Goal: Transaction & Acquisition: Purchase product/service

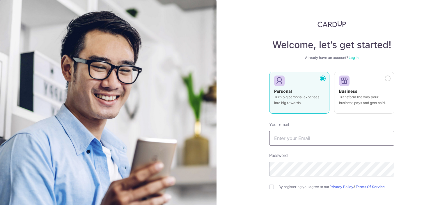
type input "lo.corliss@gmail.com"
click at [353, 57] on link "Log in" at bounding box center [354, 57] width 10 height 4
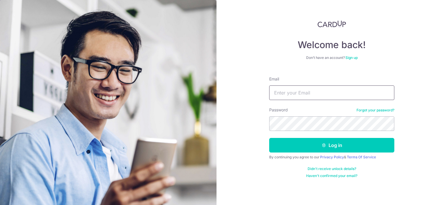
type input "lo.corliss@gmail.com"
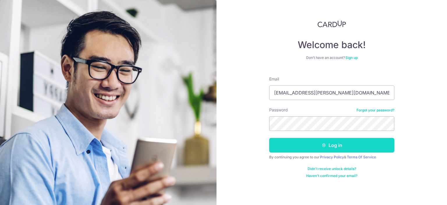
click at [320, 146] on button "Log in" at bounding box center [331, 145] width 125 height 15
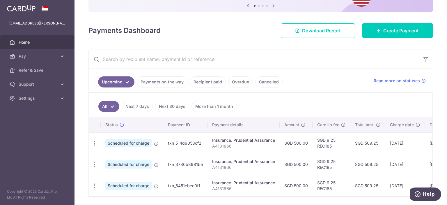
scroll to position [84, 0]
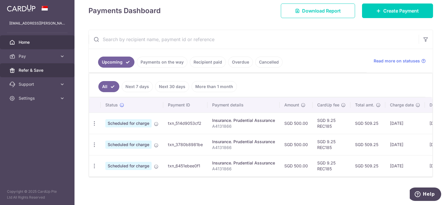
click at [38, 71] on span "Refer & Save" at bounding box center [38, 70] width 38 height 6
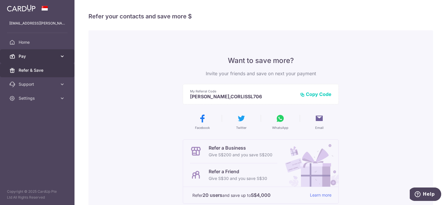
click at [53, 58] on span "Pay" at bounding box center [38, 56] width 38 height 6
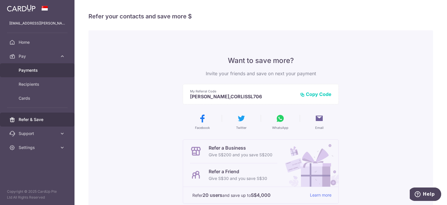
click at [33, 70] on span "Payments" at bounding box center [38, 70] width 38 height 6
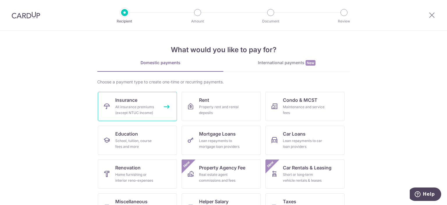
click at [141, 111] on div "All insurance premiums (except NTUC Income)" at bounding box center [136, 110] width 42 height 12
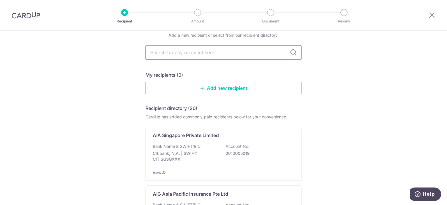
scroll to position [23, 0]
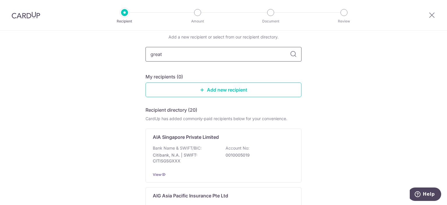
type input "great"
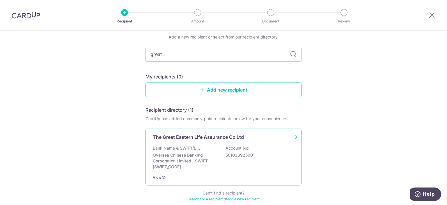
click at [212, 141] on div "The Great Eastern Life Assurance Co Ltd Bank Name & SWIFT/BIC: Oversea Chinese …" at bounding box center [224, 156] width 156 height 57
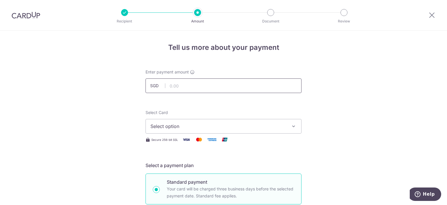
click at [180, 86] on input "text" at bounding box center [224, 85] width 156 height 15
type input "2,124.00"
click at [219, 127] on span "Select option" at bounding box center [218, 126] width 136 height 7
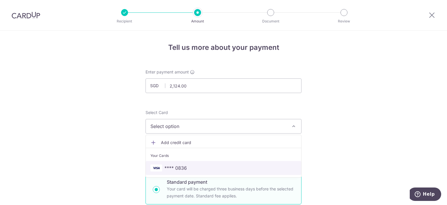
click at [208, 164] on span "**** 0836" at bounding box center [223, 167] width 146 height 7
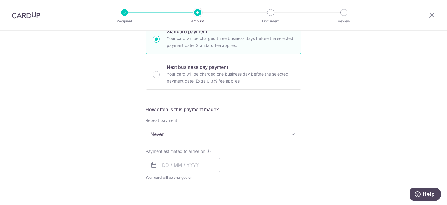
scroll to position [151, 0]
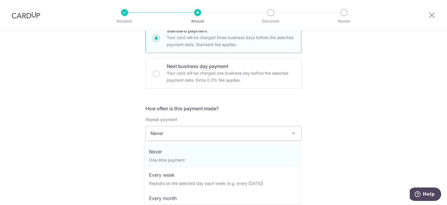
click at [194, 139] on span "Never" at bounding box center [223, 133] width 155 height 14
click at [219, 111] on h5 "How often is this payment made?" at bounding box center [224, 108] width 156 height 7
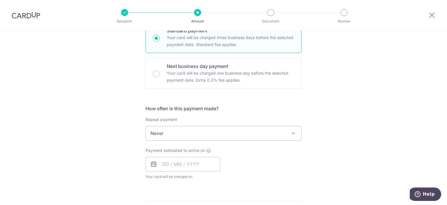
scroll to position [177, 0]
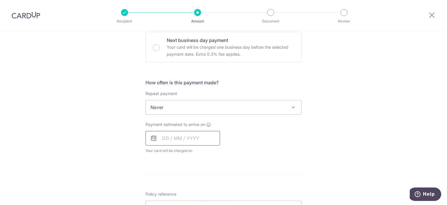
click at [189, 136] on input "text" at bounding box center [183, 138] width 75 height 15
click at [245, 120] on div "How often is this payment made? Repeat payment Never Every week Every month Eve…" at bounding box center [224, 118] width 156 height 79
click at [158, 140] on input "text" at bounding box center [183, 138] width 75 height 15
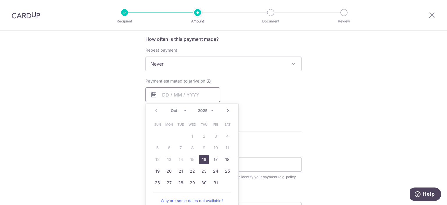
scroll to position [238, 0]
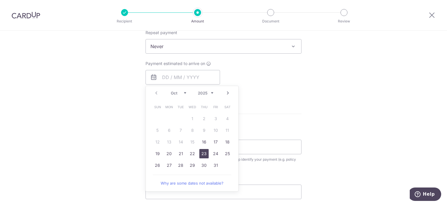
click at [201, 150] on link "23" at bounding box center [203, 153] width 9 height 9
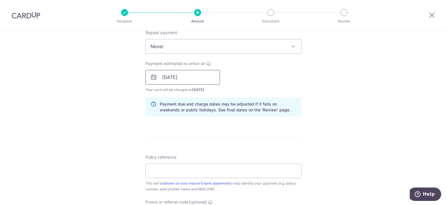
click at [180, 70] on input "23/10/2025" at bounding box center [183, 77] width 75 height 15
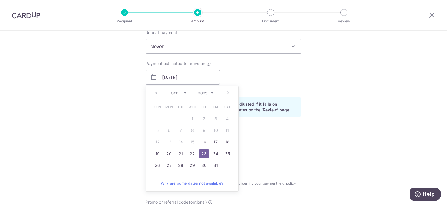
click at [246, 73] on div "Payment estimated to arrive on 23/10/2025 Prev Next Oct Nov Dec 2025 2026 2027 …" at bounding box center [223, 77] width 163 height 32
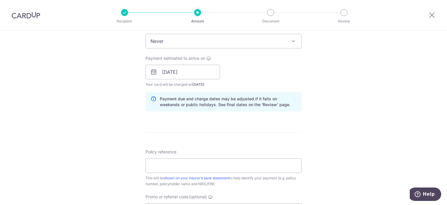
scroll to position [243, 0]
click at [179, 70] on input "23/10/2025" at bounding box center [183, 71] width 75 height 15
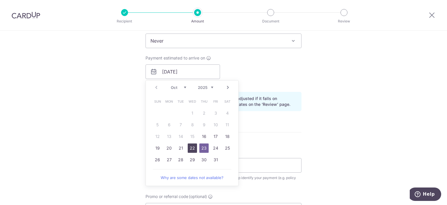
click at [189, 149] on link "22" at bounding box center [192, 147] width 9 height 9
type input "[DATE]"
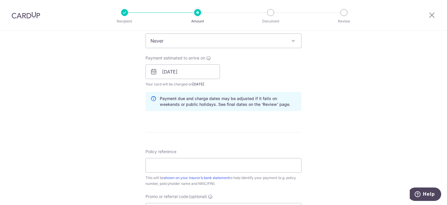
click at [247, 74] on div "Payment estimated to arrive on 22/10/2025 Prev Next Oct Nov Dec 2025 2026 2027 …" at bounding box center [223, 71] width 163 height 32
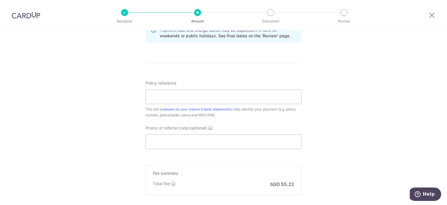
scroll to position [313, 0]
click at [219, 94] on input "Policy reference" at bounding box center [224, 95] width 156 height 15
paste input "0212595014"
type input "0212595014"
click at [196, 146] on input "Promo or referral code (optional)" at bounding box center [224, 140] width 156 height 15
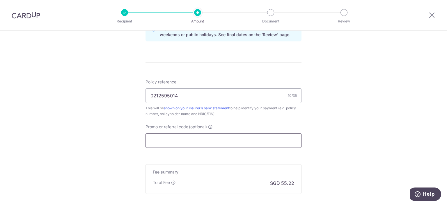
paste input "OCBC90NV"
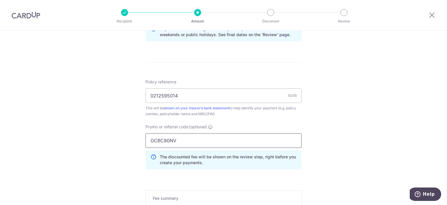
type input "OCBC90NV"
click at [327, 135] on div "Tell us more about your payment Enter payment amount SGD 2,124.00 2124.00 Selec…" at bounding box center [223, 6] width 447 height 577
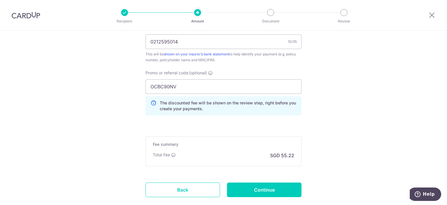
scroll to position [367, 0]
click at [253, 190] on input "Continue" at bounding box center [264, 189] width 75 height 15
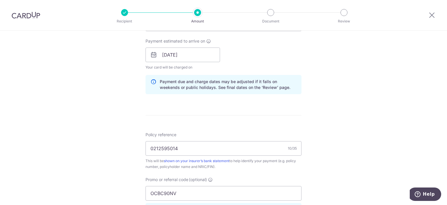
scroll to position [293, 0]
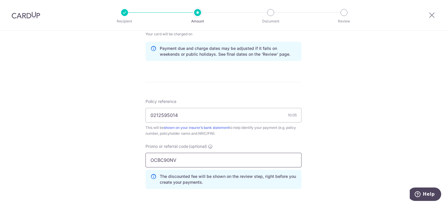
drag, startPoint x: 180, startPoint y: 160, endPoint x: 128, endPoint y: 157, distance: 52.5
click at [128, 157] on div "Tell us more about your payment Enter payment amount SGD 2,124.00 2124.00 Selec…" at bounding box center [223, 25] width 447 height 577
paste input "155"
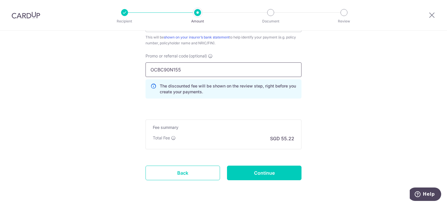
scroll to position [384, 0]
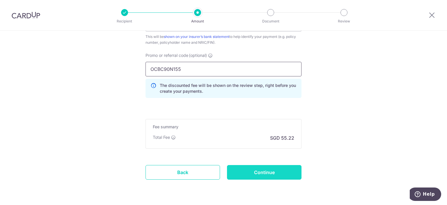
type input "OCBC90N155"
click at [252, 170] on input "Continue" at bounding box center [264, 172] width 75 height 15
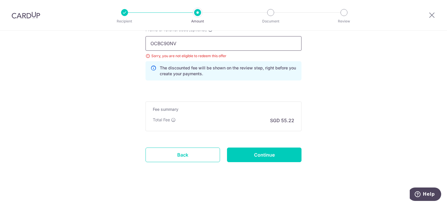
drag, startPoint x: 183, startPoint y: 42, endPoint x: 119, endPoint y: 47, distance: 64.2
click at [267, 150] on input "Continue" at bounding box center [264, 154] width 75 height 15
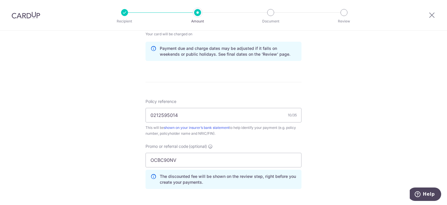
scroll to position [294, 0]
drag, startPoint x: 184, startPoint y: 157, endPoint x: 132, endPoint y: 158, distance: 52.1
click at [132, 158] on div "Tell us more about your payment Enter payment amount SGD 2,124.00 2124.00 Selec…" at bounding box center [223, 25] width 447 height 577
paste input "FF225"
type input "OFF225"
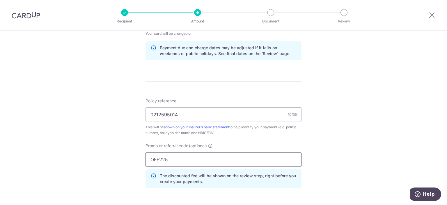
scroll to position [402, 0]
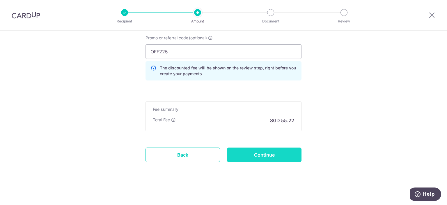
click at [256, 155] on input "Continue" at bounding box center [264, 154] width 75 height 15
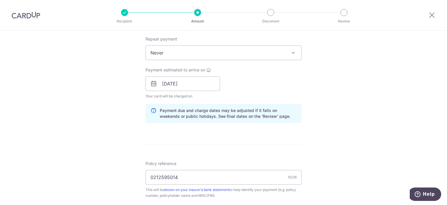
scroll to position [300, 0]
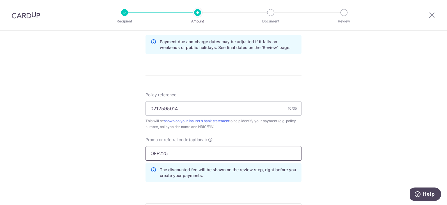
drag, startPoint x: 177, startPoint y: 156, endPoint x: 120, endPoint y: 153, distance: 56.8
click at [120, 153] on div "Tell us more about your payment Enter payment amount SGD 2,124.00 2124.00 Selec…" at bounding box center [223, 18] width 447 height 577
drag, startPoint x: 147, startPoint y: 150, endPoint x: 134, endPoint y: 151, distance: 13.4
click at [134, 151] on div "Tell us more about your payment Enter payment amount SGD 2,124.00 2124.00 Selec…" at bounding box center [223, 18] width 447 height 577
paste input "90N155"
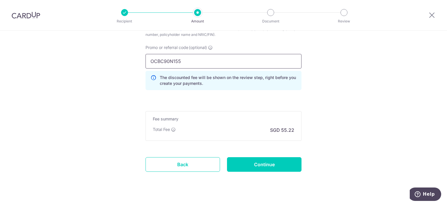
scroll to position [392, 0]
type input "OCBC90N155"
click at [265, 165] on input "Continue" at bounding box center [264, 164] width 75 height 15
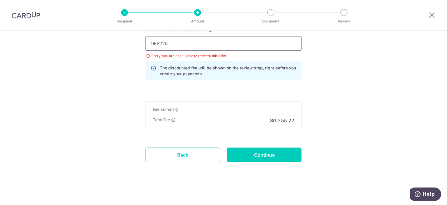
drag, startPoint x: 178, startPoint y: 41, endPoint x: 131, endPoint y: 43, distance: 46.9
paste input "MILELION"
type input "MILELION"
click at [255, 157] on input "Continue" at bounding box center [264, 154] width 75 height 15
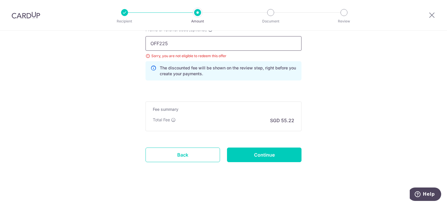
drag, startPoint x: 179, startPoint y: 45, endPoint x: 135, endPoint y: 45, distance: 44.3
paste input "CBC90NV"
type input "OCBC90NV"
click at [249, 152] on input "Continue" at bounding box center [264, 154] width 75 height 15
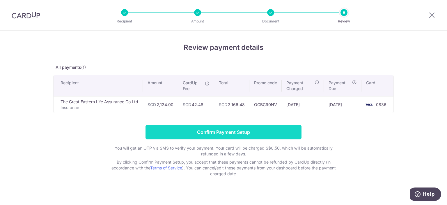
click at [220, 133] on input "Confirm Payment Setup" at bounding box center [224, 132] width 156 height 15
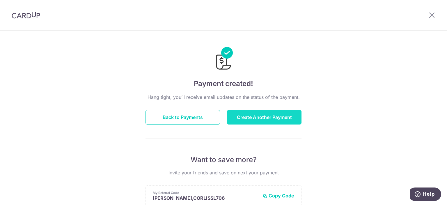
click at [253, 118] on button "Create Another Payment" at bounding box center [264, 117] width 75 height 15
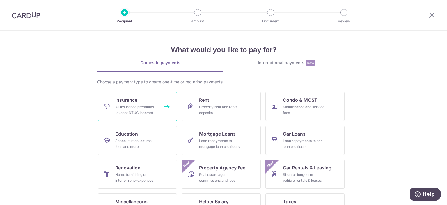
click at [144, 95] on link "Insurance All insurance premiums (except NTUC Income)" at bounding box center [137, 106] width 79 height 29
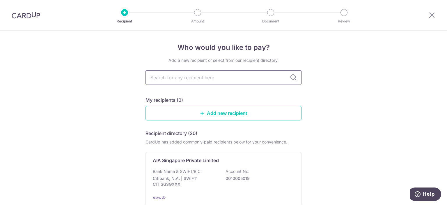
click at [174, 77] on input "text" at bounding box center [224, 77] width 156 height 15
type input "great eastern"
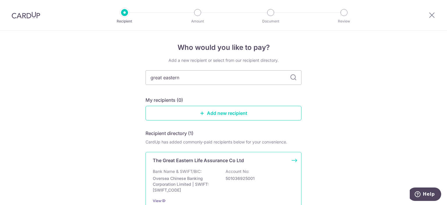
click at [199, 171] on p "Bank Name & SWIFT/BIC:" at bounding box center [177, 171] width 49 height 6
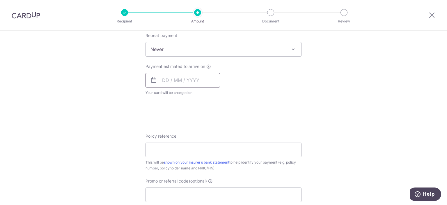
scroll to position [236, 0]
click at [196, 150] on input "Policy reference" at bounding box center [224, 148] width 156 height 15
paste input "0212595006"
type input "0212595006"
click at [229, 104] on form "Enter payment amount SGD Select Card Select option Add credit card Your Cards *…" at bounding box center [224, 63] width 156 height 461
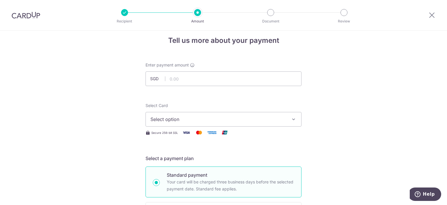
scroll to position [7, 0]
click at [203, 79] on input "text" at bounding box center [224, 79] width 156 height 15
paste input "2,996.50"
type input "2,996.50"
click at [179, 121] on span "Select option" at bounding box center [218, 119] width 136 height 7
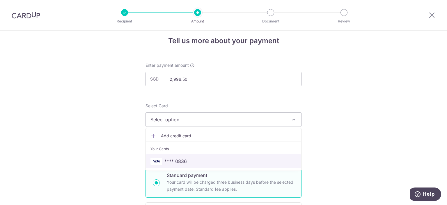
click at [182, 156] on link "**** 0836" at bounding box center [223, 161] width 155 height 14
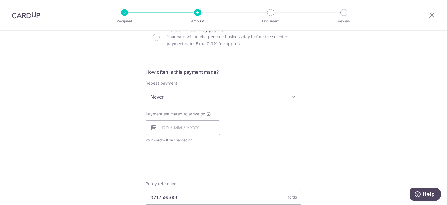
scroll to position [187, 0]
click at [175, 130] on input "text" at bounding box center [183, 127] width 75 height 15
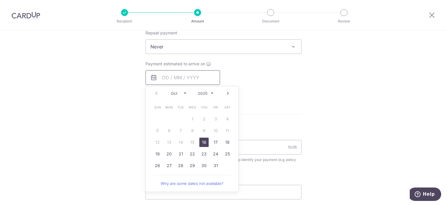
scroll to position [239, 0]
click at [265, 109] on form "Enter payment amount SGD 2,996.50 2996.50 Select Card **** 0836 Add credit card…" at bounding box center [224, 60] width 156 height 461
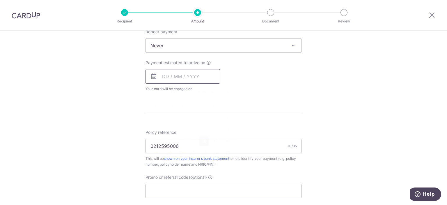
click at [195, 79] on input "text" at bounding box center [183, 76] width 75 height 15
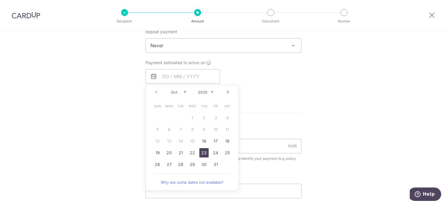
click at [202, 150] on link "23" at bounding box center [203, 152] width 9 height 9
type input "[DATE]"
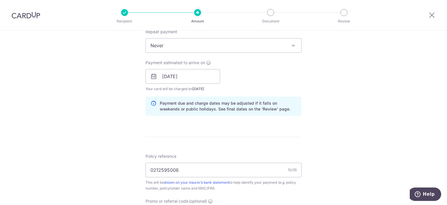
click at [252, 132] on form "Enter payment amount SGD 2,996.50 2996.50 Select Card **** 0836 Add credit card…" at bounding box center [224, 72] width 156 height 485
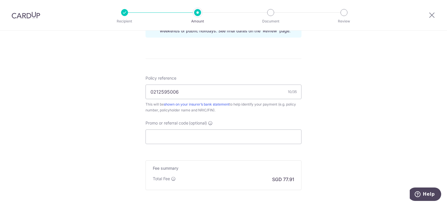
scroll to position [317, 0]
click at [252, 130] on input "Promo or referral code (optional)" at bounding box center [224, 136] width 156 height 15
paste input "2,996.50"
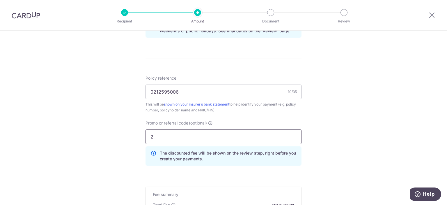
type input "2"
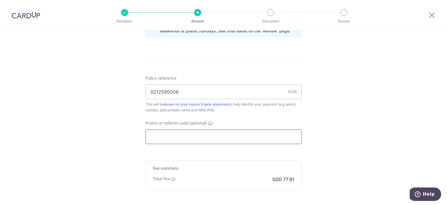
paste input "OCBC90NV"
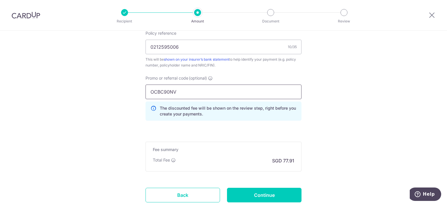
scroll to position [372, 0]
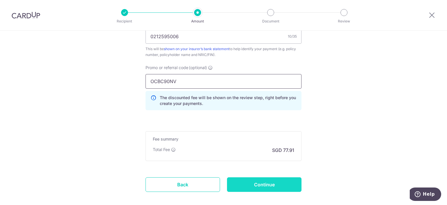
type input "OCBC90NV"
click at [255, 180] on input "Continue" at bounding box center [264, 184] width 75 height 15
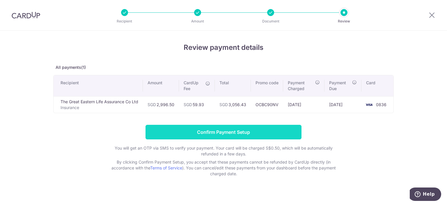
click at [248, 128] on input "Confirm Payment Setup" at bounding box center [224, 132] width 156 height 15
